Goal: Entertainment & Leisure: Consume media (video, audio)

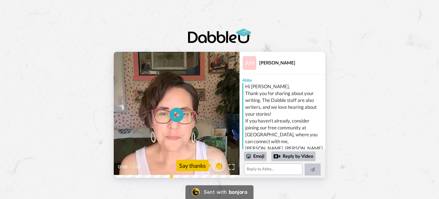
click at [183, 120] on icon "Play/Pause" at bounding box center [177, 115] width 14 height 26
click at [220, 168] on span "👏" at bounding box center [219, 165] width 18 height 11
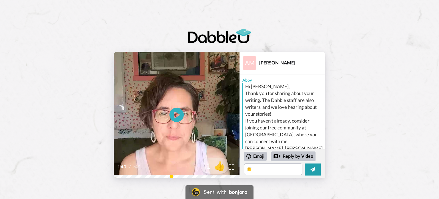
click at [220, 167] on span "👍" at bounding box center [220, 165] width 18 height 11
click at [221, 165] on span "🔥" at bounding box center [220, 165] width 18 height 11
click at [221, 165] on span "😁" at bounding box center [220, 165] width 18 height 11
click at [221, 165] on span "🤩" at bounding box center [220, 165] width 18 height 11
click at [311, 171] on icon at bounding box center [313, 169] width 5 height 6
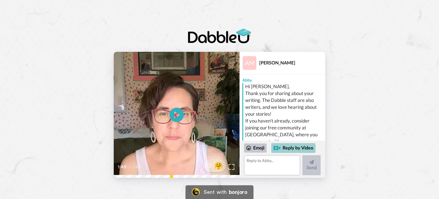
scroll to position [70, 0]
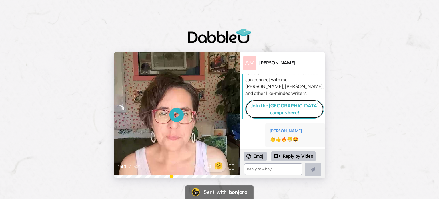
click at [270, 90] on div "Hi [PERSON_NAME], Thank you for sharing about your writing. The Dabble staff ar…" at bounding box center [284, 70] width 82 height 98
click at [273, 100] on link "Join the [GEOGRAPHIC_DATA] campus here!" at bounding box center [284, 109] width 79 height 19
click at [173, 113] on icon at bounding box center [176, 114] width 15 height 15
click at [220, 164] on span "🤗" at bounding box center [220, 165] width 18 height 11
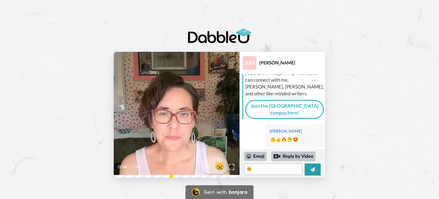
click at [220, 164] on span "😸" at bounding box center [220, 165] width 18 height 11
click at [220, 164] on span "🤝" at bounding box center [220, 165] width 18 height 11
click at [220, 164] on span "✅" at bounding box center [220, 165] width 18 height 11
click at [220, 164] on span "👌" at bounding box center [220, 165] width 18 height 11
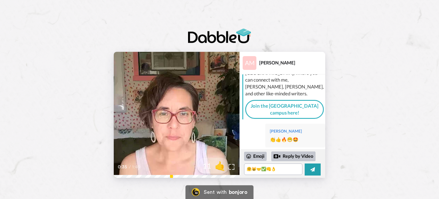
click at [220, 164] on span "🤙" at bounding box center [220, 165] width 18 height 11
click at [220, 164] on span "🙏" at bounding box center [220, 165] width 18 height 11
click at [220, 164] on span "🐻" at bounding box center [220, 165] width 18 height 11
click at [220, 164] on span "⭐" at bounding box center [220, 165] width 18 height 11
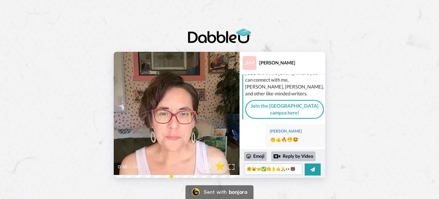
click at [220, 164] on span "⭐" at bounding box center [220, 165] width 18 height 11
click at [220, 164] on span "🏆" at bounding box center [220, 165] width 18 height 11
click at [220, 164] on span "🚀" at bounding box center [220, 165] width 18 height 11
click at [220, 164] on span "🎉" at bounding box center [220, 165] width 18 height 11
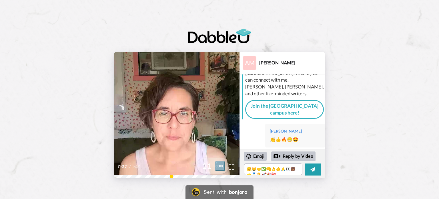
click at [220, 164] on span "🆒" at bounding box center [220, 165] width 18 height 11
click at [220, 164] on span "👏" at bounding box center [220, 165] width 18 height 11
click at [220, 164] on span "🔥" at bounding box center [220, 165] width 18 height 11
click at [220, 164] on span "😁" at bounding box center [220, 165] width 18 height 11
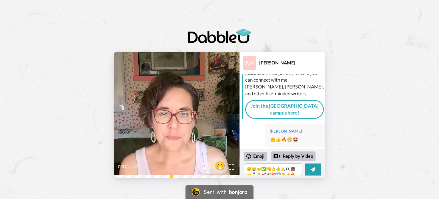
click at [220, 164] on span "😁" at bounding box center [220, 165] width 18 height 11
click at [220, 164] on span "🤗" at bounding box center [220, 165] width 18 height 11
click at [220, 164] on span "😸" at bounding box center [220, 165] width 18 height 11
click at [220, 164] on span "🤝" at bounding box center [220, 165] width 18 height 11
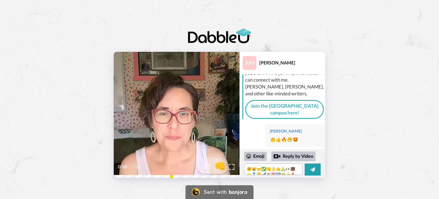
click at [220, 164] on span "👊" at bounding box center [220, 165] width 18 height 11
click at [220, 164] on span "👌" at bounding box center [220, 165] width 18 height 11
click at [220, 164] on span "🤙" at bounding box center [220, 165] width 18 height 11
click at [220, 164] on span "👀" at bounding box center [220, 165] width 18 height 11
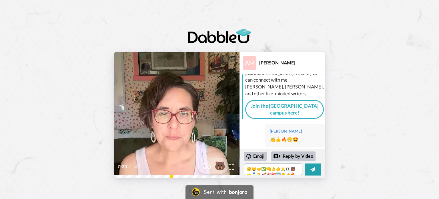
click at [220, 164] on span "🐻" at bounding box center [220, 165] width 18 height 11
click at [220, 164] on span "️🥇" at bounding box center [220, 165] width 18 height 11
click at [220, 164] on span "🏆" at bounding box center [220, 165] width 18 height 11
click at [220, 164] on span "🚀" at bounding box center [220, 165] width 18 height 11
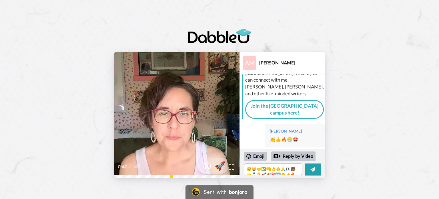
click at [220, 164] on span "🚀" at bounding box center [220, 165] width 18 height 11
click at [220, 164] on span "💯" at bounding box center [220, 165] width 18 height 11
click at [220, 164] on span "🆒" at bounding box center [220, 165] width 18 height 11
click at [220, 164] on span "👏" at bounding box center [220, 165] width 18 height 11
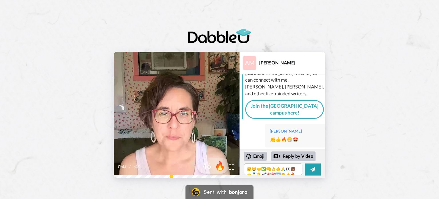
click at [220, 164] on span "🔥" at bounding box center [220, 165] width 18 height 11
click at [279, 156] on div at bounding box center [277, 156] width 7 height 7
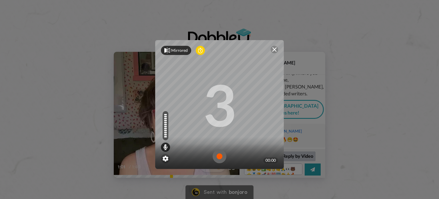
click at [166, 48] on icon at bounding box center [167, 50] width 6 height 6
click at [273, 50] on img at bounding box center [274, 49] width 5 height 5
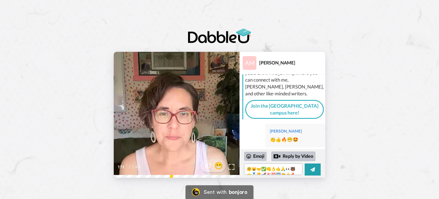
click at [193, 175] on div at bounding box center [213, 165] width 46 height 46
drag, startPoint x: 197, startPoint y: 177, endPoint x: 188, endPoint y: 178, distance: 9.5
click at [188, 178] on div "CC Play/Pause you and you can let me know that you want to join the challenge a…" at bounding box center [219, 97] width 439 height 195
click at [193, 175] on div at bounding box center [213, 165] width 46 height 46
click at [198, 176] on div at bounding box center [213, 165] width 46 height 46
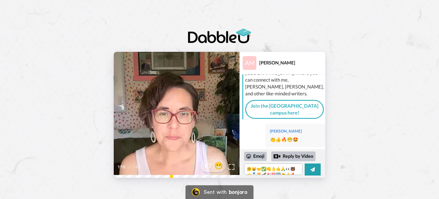
click at [204, 176] on div at bounding box center [213, 165] width 46 height 46
click at [211, 176] on div at bounding box center [213, 165] width 46 height 46
